Goal: Task Accomplishment & Management: Manage account settings

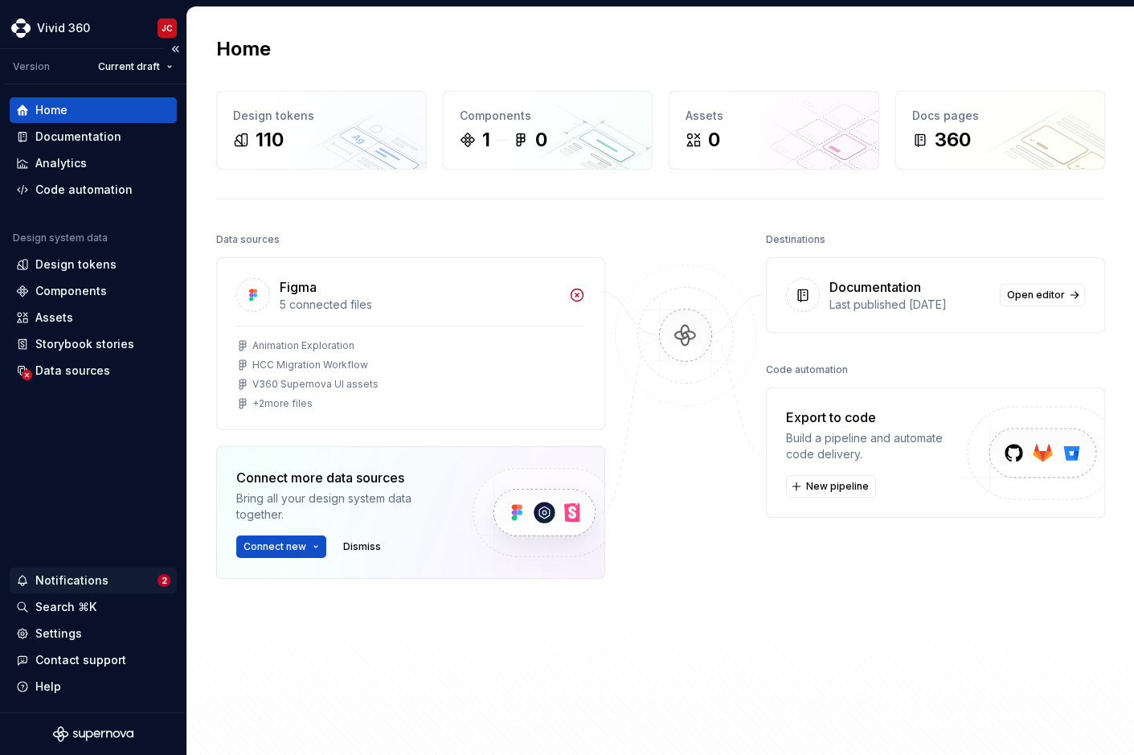
click at [79, 578] on div "Notifications" at bounding box center [71, 580] width 73 height 16
click at [46, 632] on html "Vivid 360 JC Version Current draft Home Documentation Analytics Code automation…" at bounding box center [567, 377] width 1134 height 755
click at [47, 632] on div "Settings" at bounding box center [58, 633] width 47 height 16
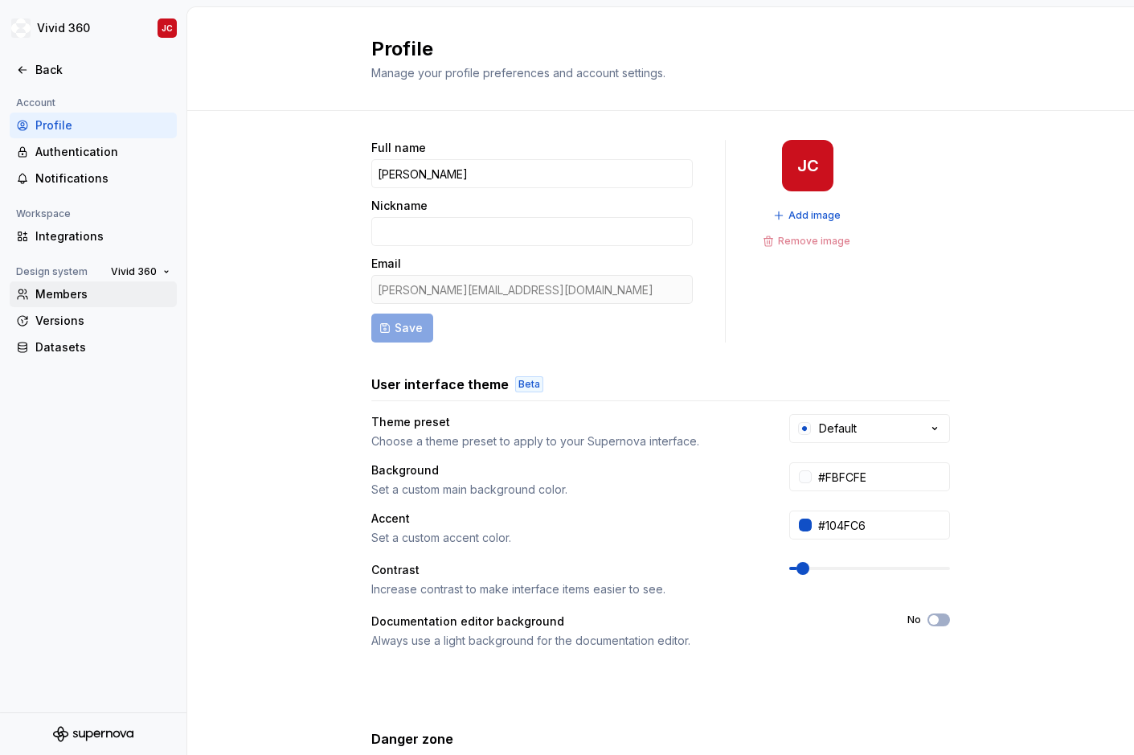
click at [55, 293] on div "Members" at bounding box center [102, 294] width 135 height 16
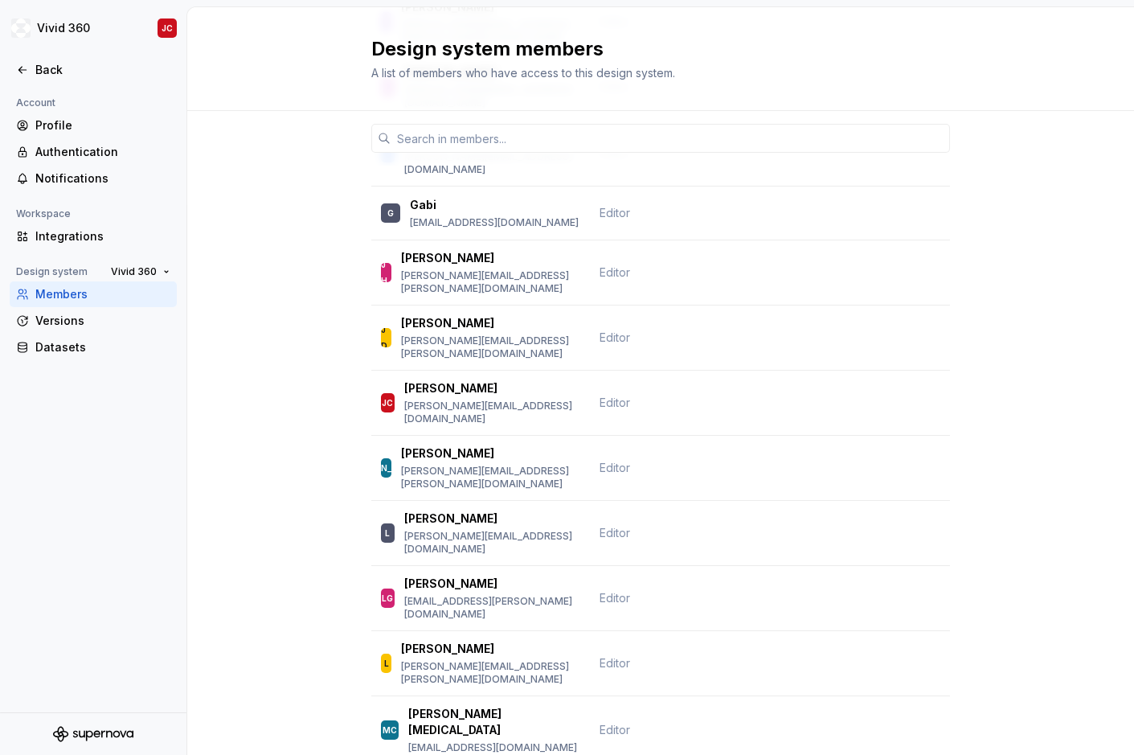
scroll to position [833, 0]
